Goal: Information Seeking & Learning: Check status

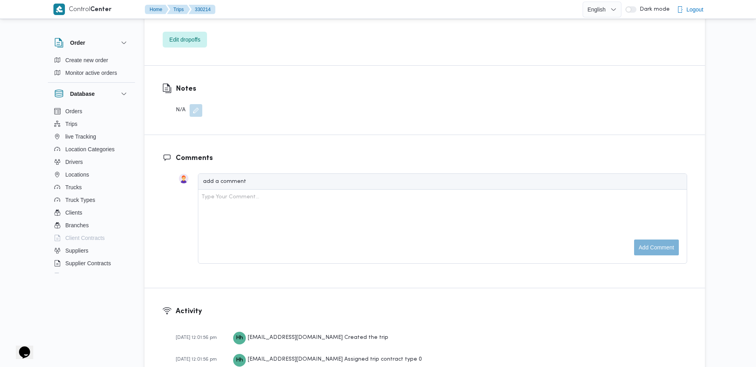
scroll to position [1049, 0]
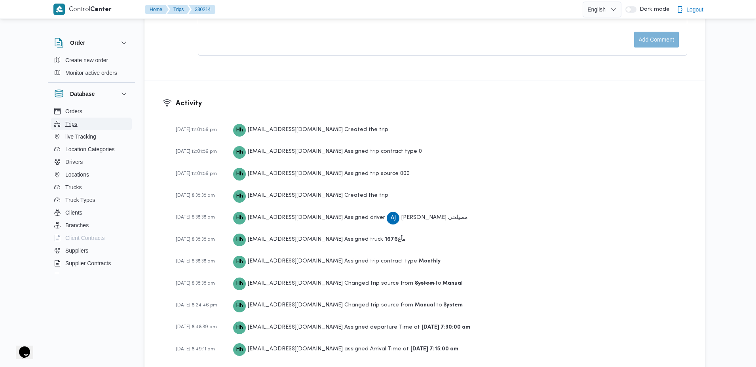
click at [67, 127] on span "Trips" at bounding box center [71, 123] width 12 height 9
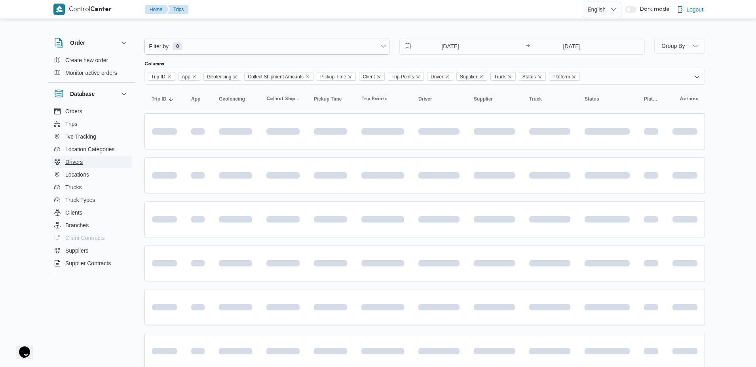
click at [80, 164] on span "Drivers" at bounding box center [73, 161] width 17 height 9
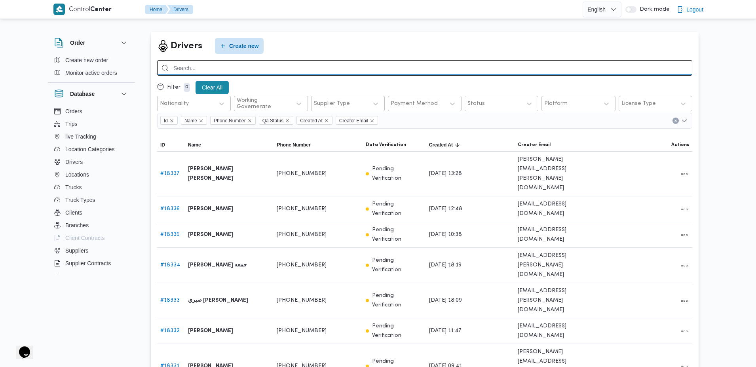
click at [267, 66] on input "search" at bounding box center [424, 67] width 535 height 15
paste input "01003338706"
type input "01003338706"
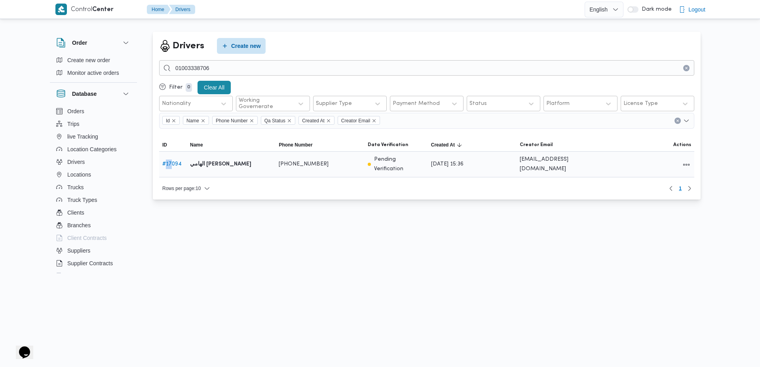
drag, startPoint x: 167, startPoint y: 157, endPoint x: 173, endPoint y: 159, distance: 6.2
click at [173, 159] on span "# 17094" at bounding box center [171, 163] width 19 height 9
click at [173, 161] on link "# 17094" at bounding box center [171, 163] width 19 height 5
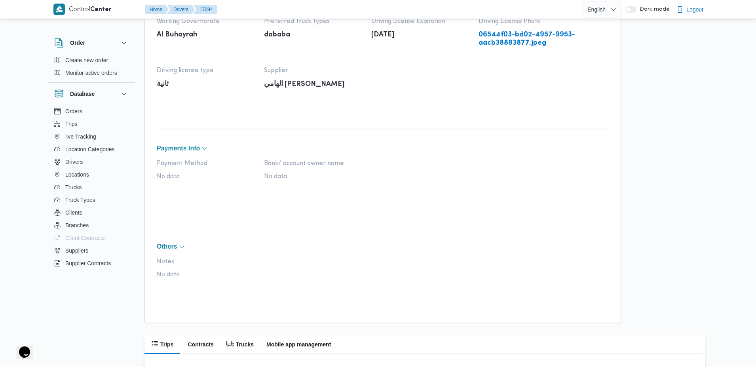
scroll to position [503, 0]
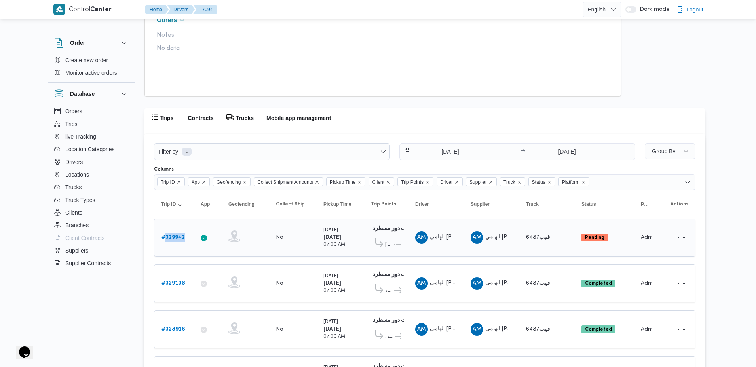
drag, startPoint x: 188, startPoint y: 235, endPoint x: 166, endPoint y: 237, distance: 21.5
click at [166, 237] on div "# 329942" at bounding box center [173, 237] width 31 height 16
copy b "329942"
click at [72, 158] on span "Drivers" at bounding box center [73, 161] width 17 height 9
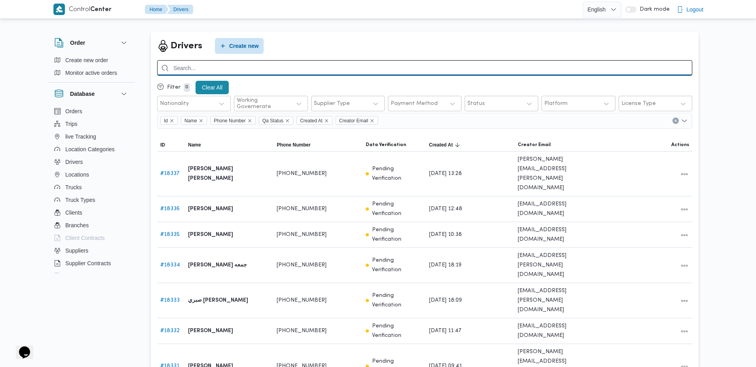
paste input "01066411535"
click at [214, 69] on input "search" at bounding box center [424, 67] width 535 height 15
type input "01066411535"
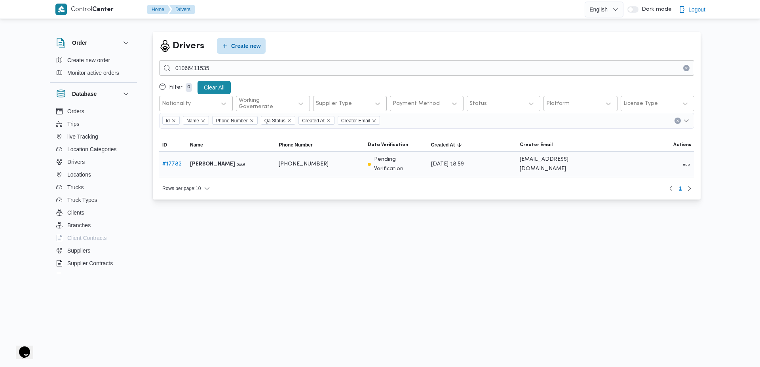
click at [174, 161] on link "# 17782" at bounding box center [171, 163] width 19 height 5
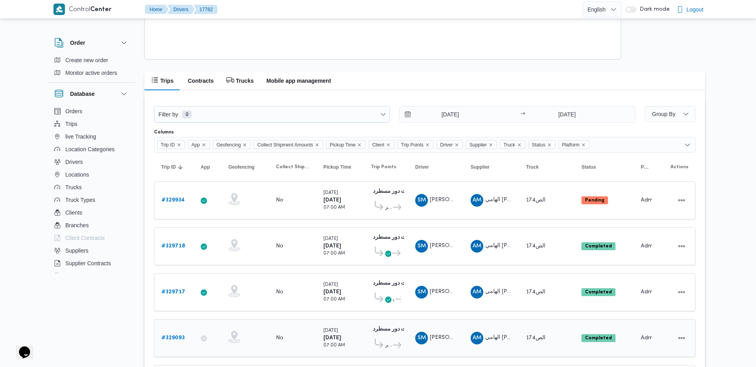
scroll to position [537, 0]
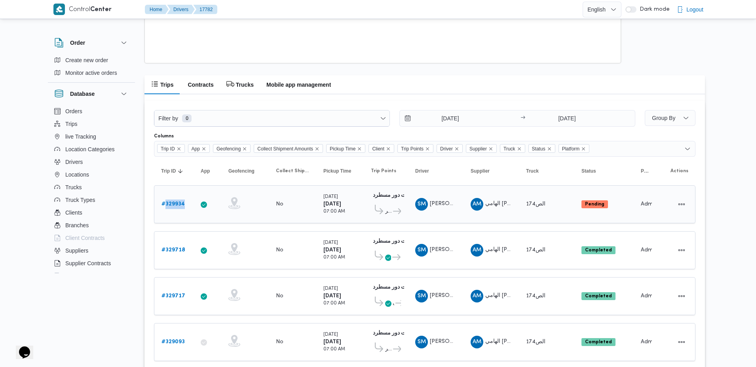
drag, startPoint x: 187, startPoint y: 202, endPoint x: 166, endPoint y: 206, distance: 21.0
click at [166, 206] on div "# 329934" at bounding box center [173, 204] width 31 height 16
copy b "329934"
click at [304, 83] on h2 "Mobile app management" at bounding box center [298, 84] width 64 height 9
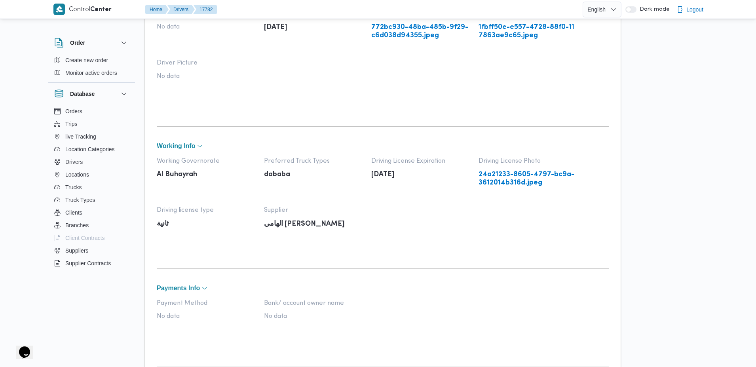
scroll to position [0, 0]
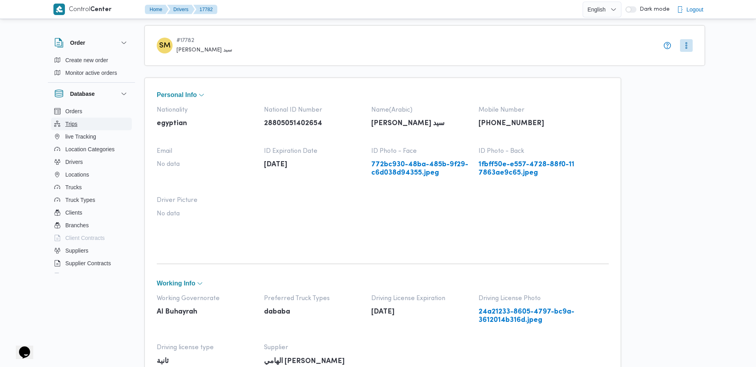
click at [68, 125] on span "Trips" at bounding box center [71, 123] width 12 height 9
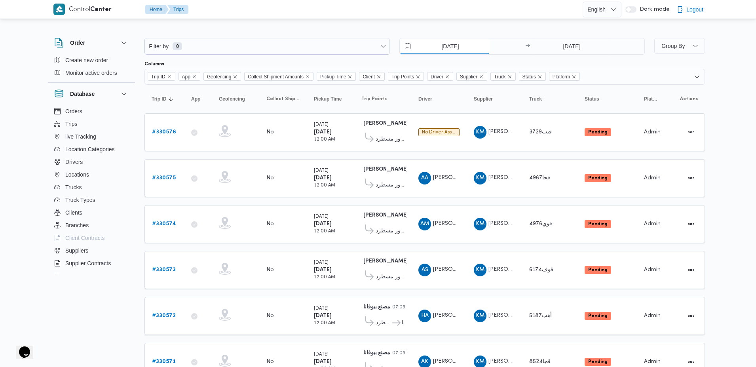
click at [442, 48] on input "4/8/2025" at bounding box center [445, 46] width 90 height 16
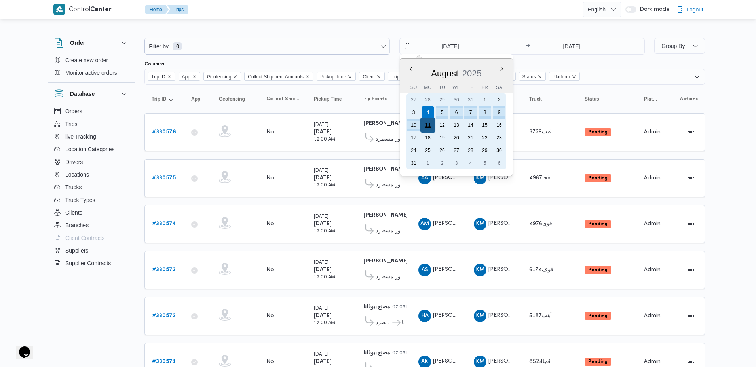
click at [432, 125] on div "11" at bounding box center [427, 125] width 15 height 15
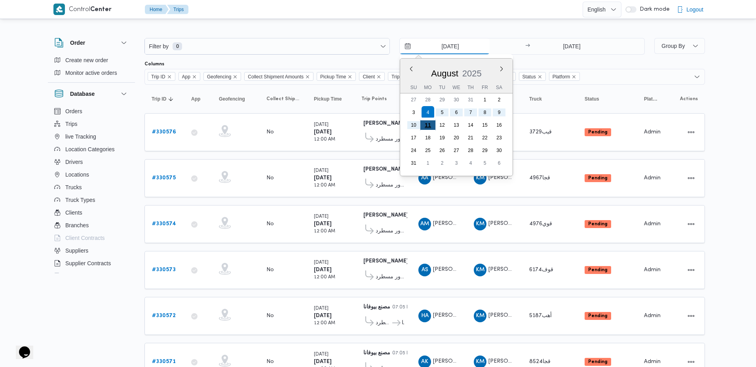
type input "11/8/2025"
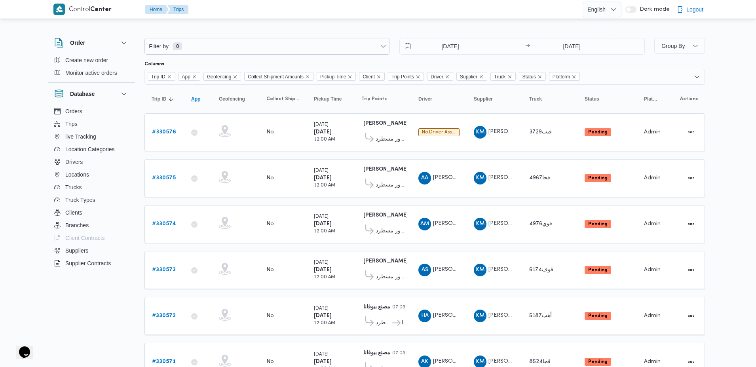
click at [198, 94] on span "App Click to sort in ascending order" at bounding box center [198, 99] width 20 height 13
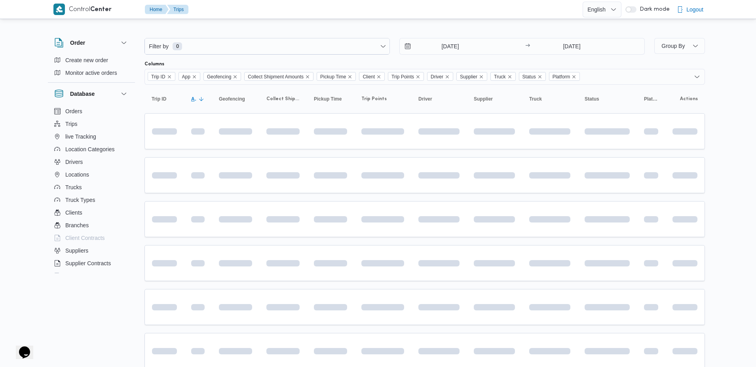
click at [198, 94] on span "App Click to sort in ascending order" at bounding box center [198, 99] width 20 height 13
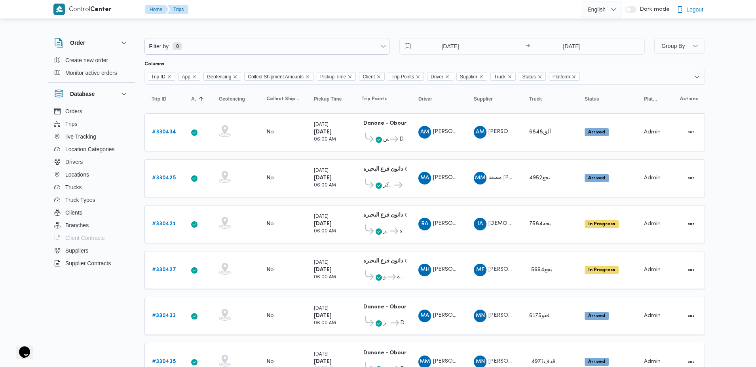
click at [62, 295] on div "Filter by 0 11/8/2025 → 11/8/2025 Group By Columns Trip ID App Geofencing Colle…" at bounding box center [373, 306] width 673 height 571
click at [38, 300] on div "Filter by 0 11/8/2025 → 11/8/2025 Group By Columns Trip ID App Geofencing Colle…" at bounding box center [373, 306] width 673 height 571
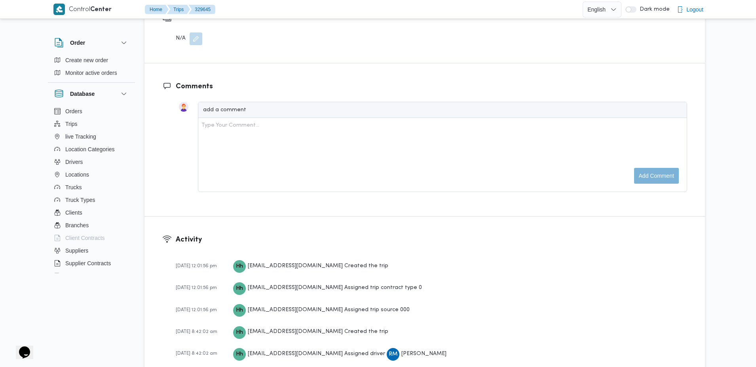
scroll to position [1321, 0]
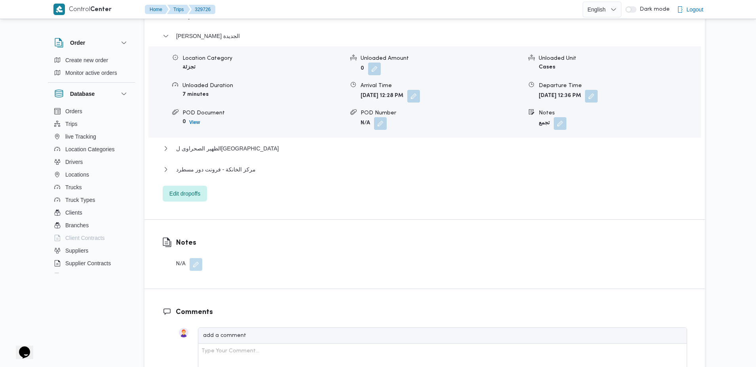
scroll to position [1286, 0]
